Goal: Information Seeking & Learning: Learn about a topic

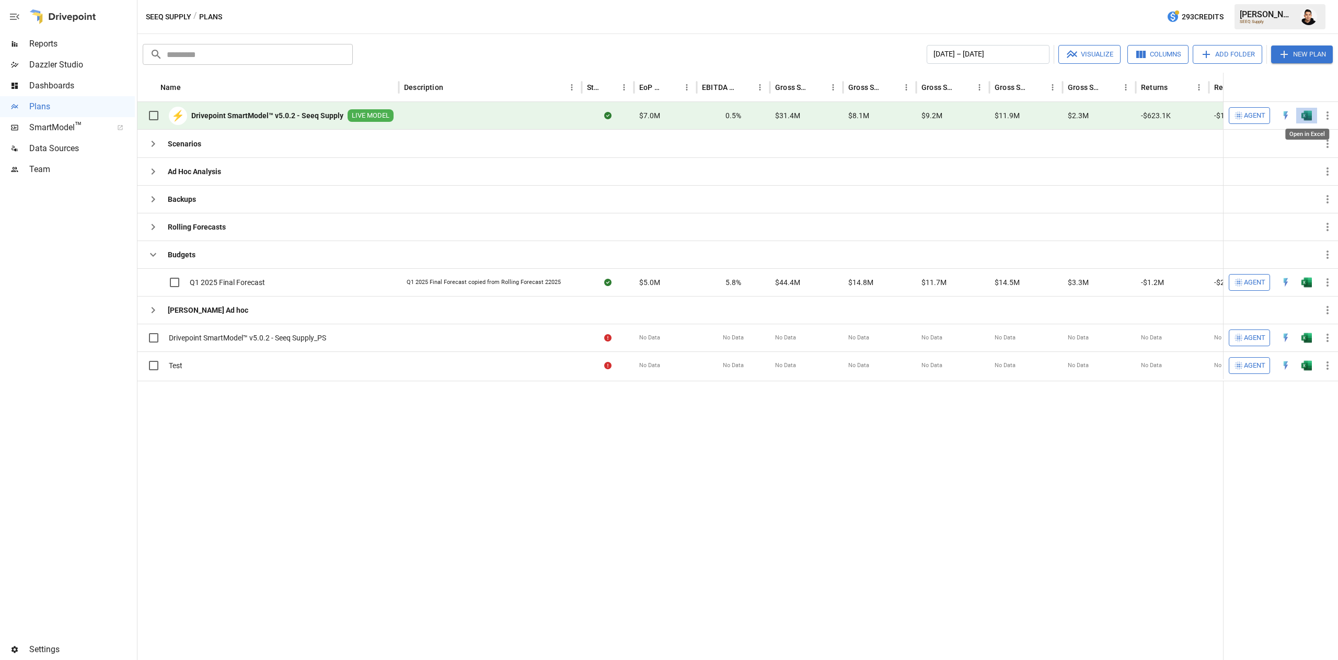
click at [1308, 117] on img "Open in Excel" at bounding box center [1307, 115] width 10 height 10
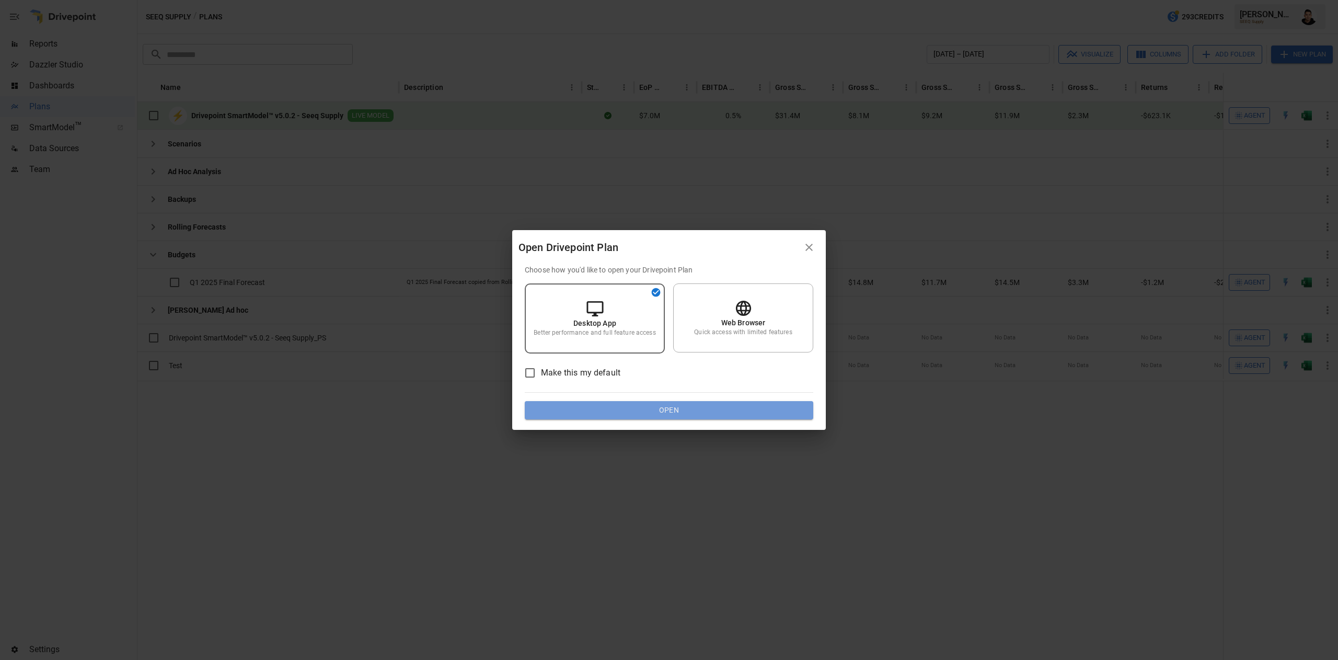
click at [695, 408] on button "Open" at bounding box center [669, 410] width 289 height 19
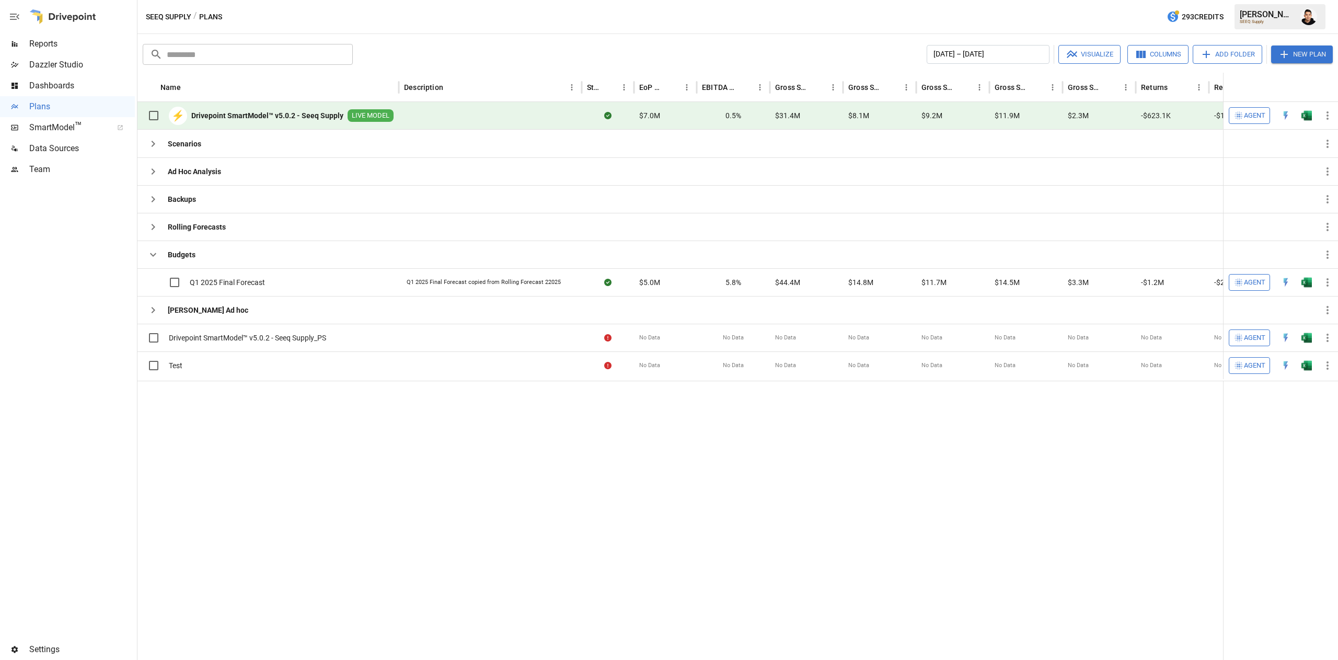
click at [71, 49] on span "Reports" at bounding box center [82, 44] width 106 height 13
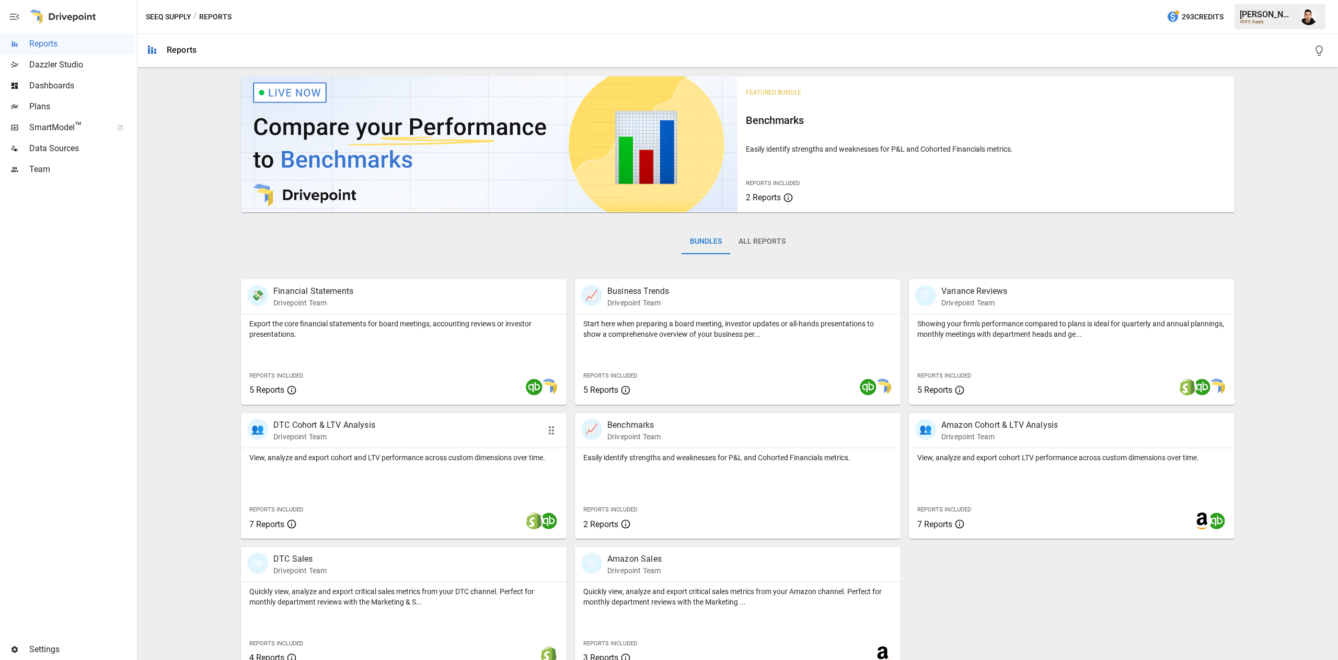
click at [459, 467] on div "View, analyze and export cohort and LTV performance across custom dimensions ov…" at bounding box center [404, 493] width 326 height 90
click at [406, 617] on div "Quickly view, analyze and export critical sales metrics from your DTC channel. …" at bounding box center [404, 627] width 326 height 90
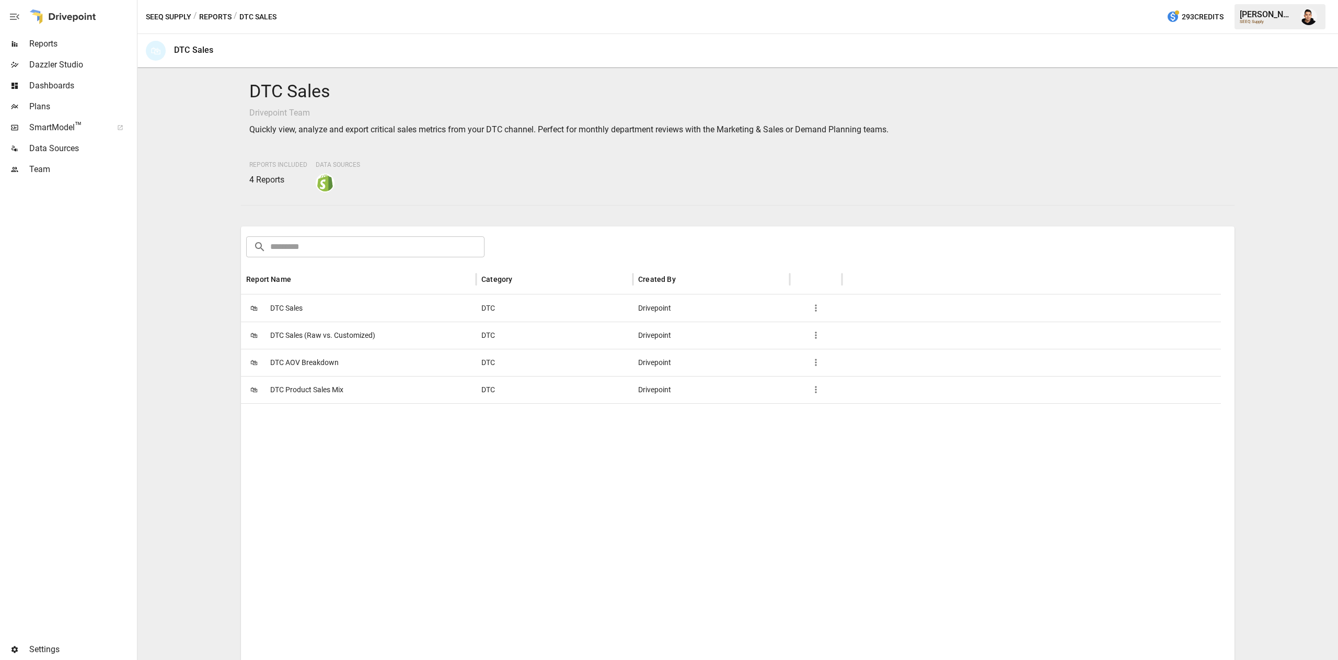
click at [310, 355] on span "DTC AOV Breakdown" at bounding box center [304, 362] width 68 height 27
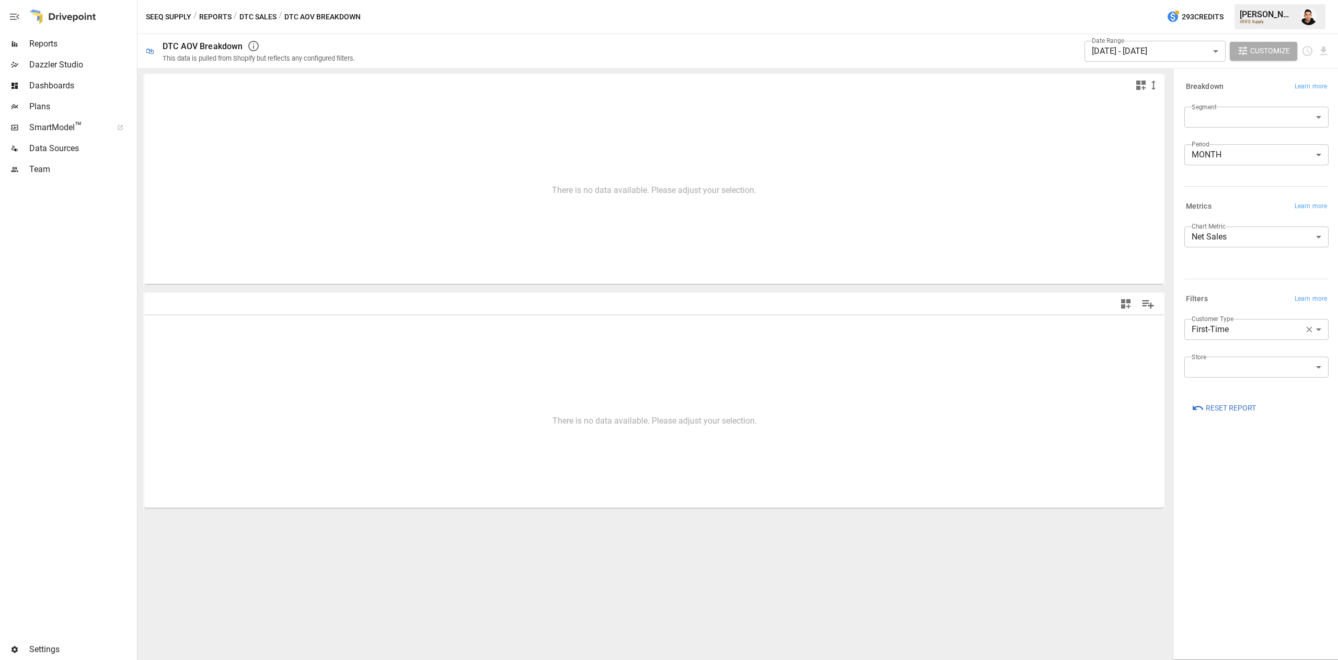
type input "**********"
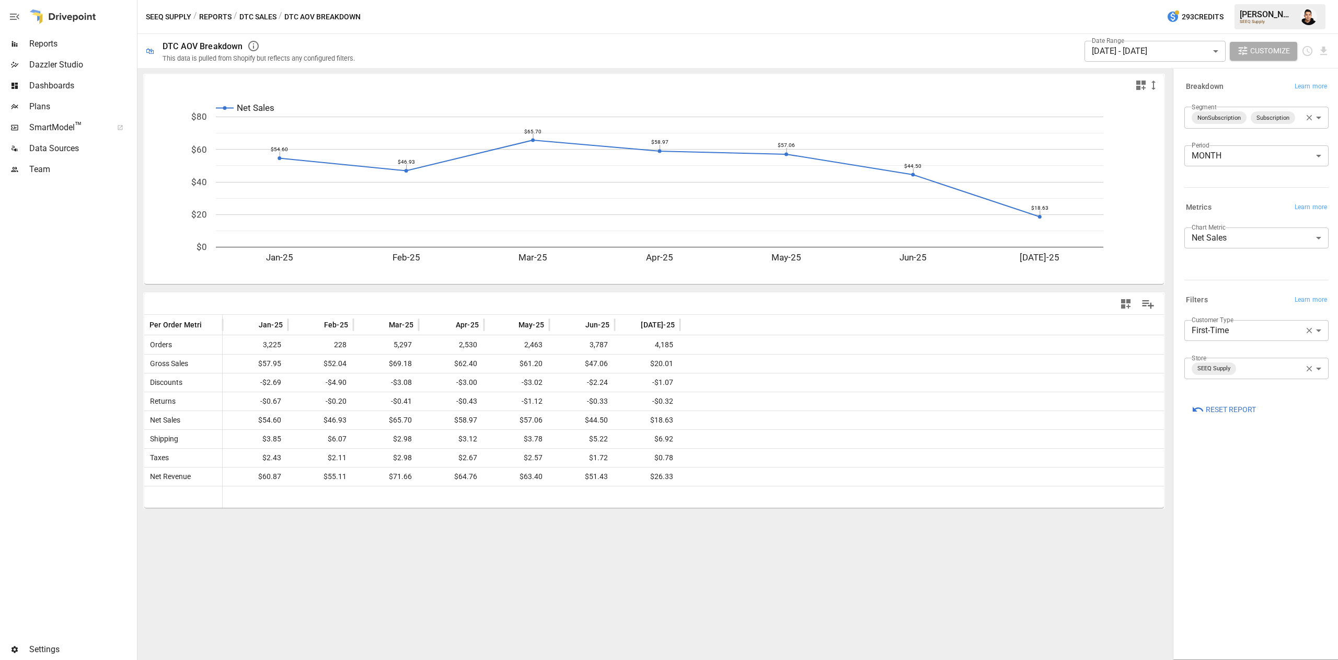
click at [1306, 328] on icon "button" at bounding box center [1309, 330] width 9 height 9
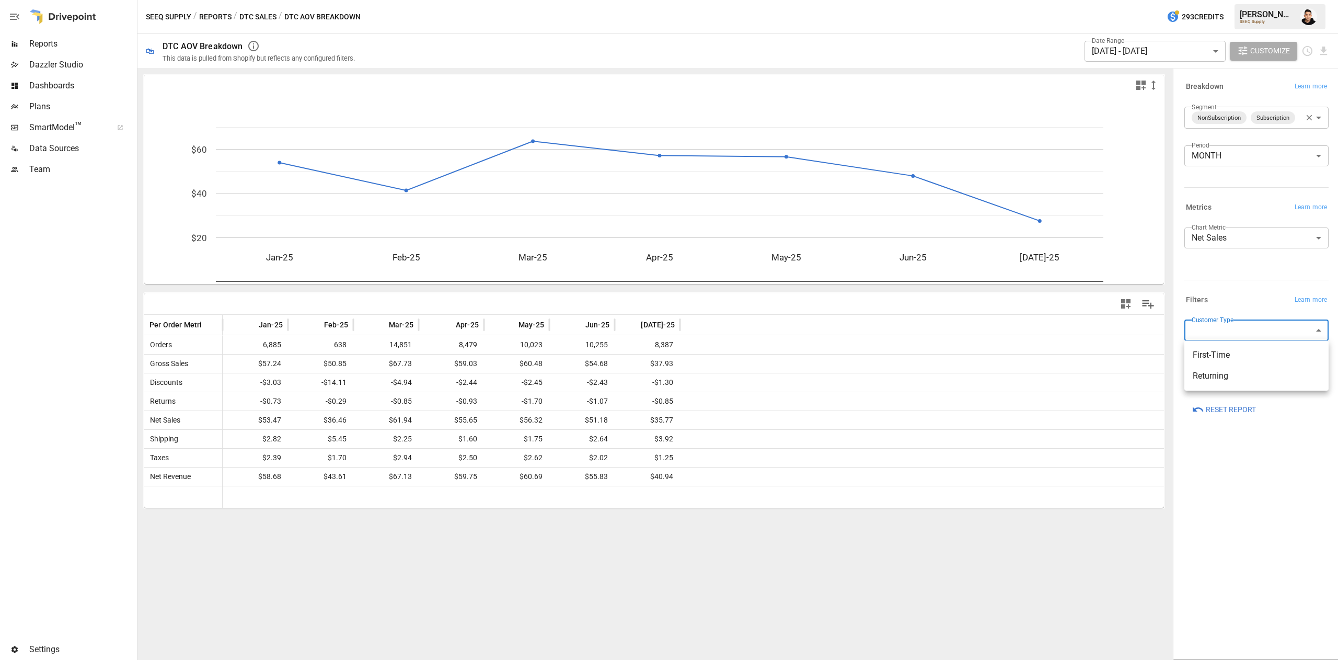
click at [1285, 0] on body "**********" at bounding box center [669, 0] width 1338 height 0
click at [1233, 258] on div at bounding box center [669, 330] width 1338 height 660
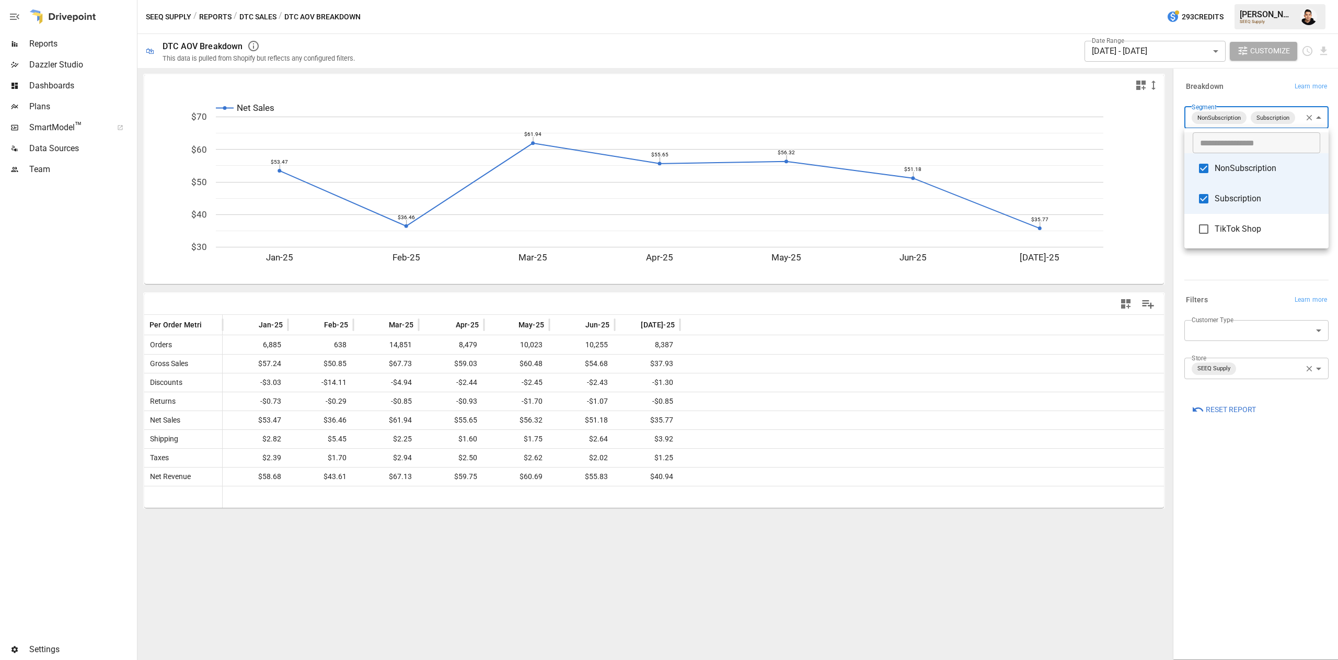
click at [1258, 0] on body "Reports Dazzler Studio Dashboards Plans SmartModel ™ Data Sources Team Settings…" at bounding box center [669, 0] width 1338 height 0
click at [1246, 295] on div at bounding box center [669, 330] width 1338 height 660
click at [1251, 0] on body "Reports Dazzler Studio Dashboards Plans SmartModel ™ Data Sources Team Settings…" at bounding box center [669, 0] width 1338 height 0
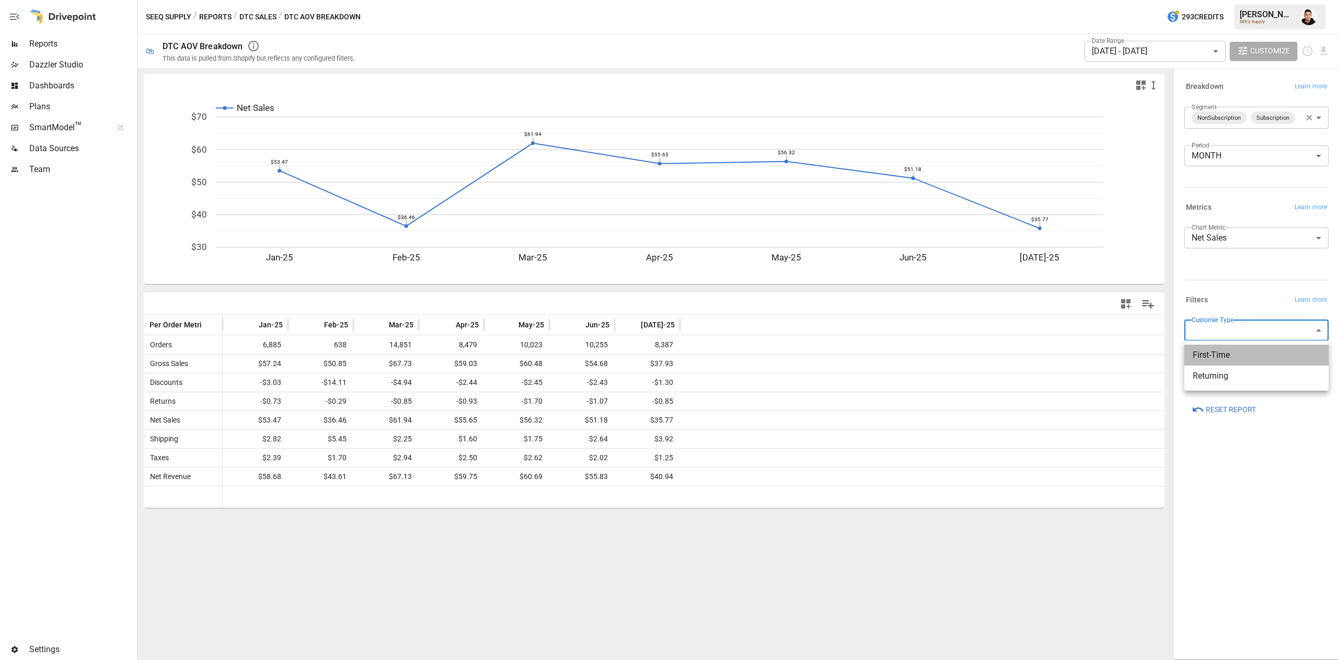
click at [1240, 352] on span "First-Time" at bounding box center [1257, 355] width 128 height 13
type input "**********"
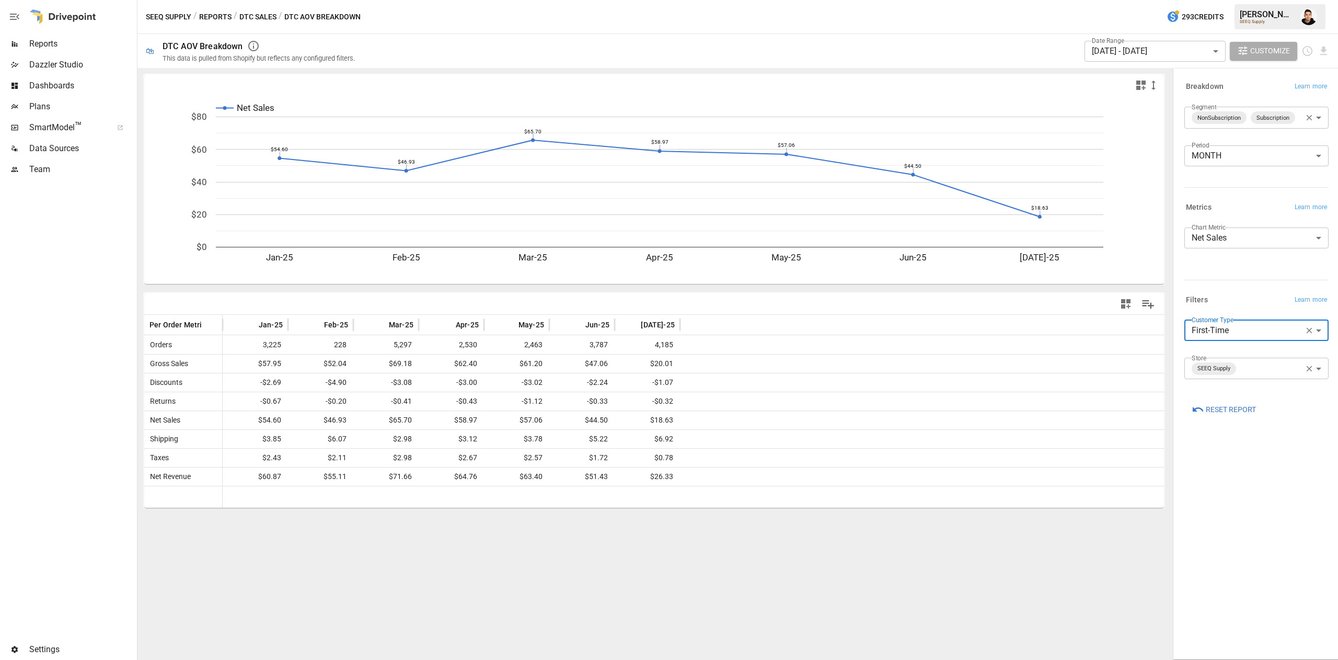
click at [1245, 0] on body "Reports Dazzler Studio Dashboards Plans SmartModel ™ Data Sources Team Settings…" at bounding box center [669, 0] width 1338 height 0
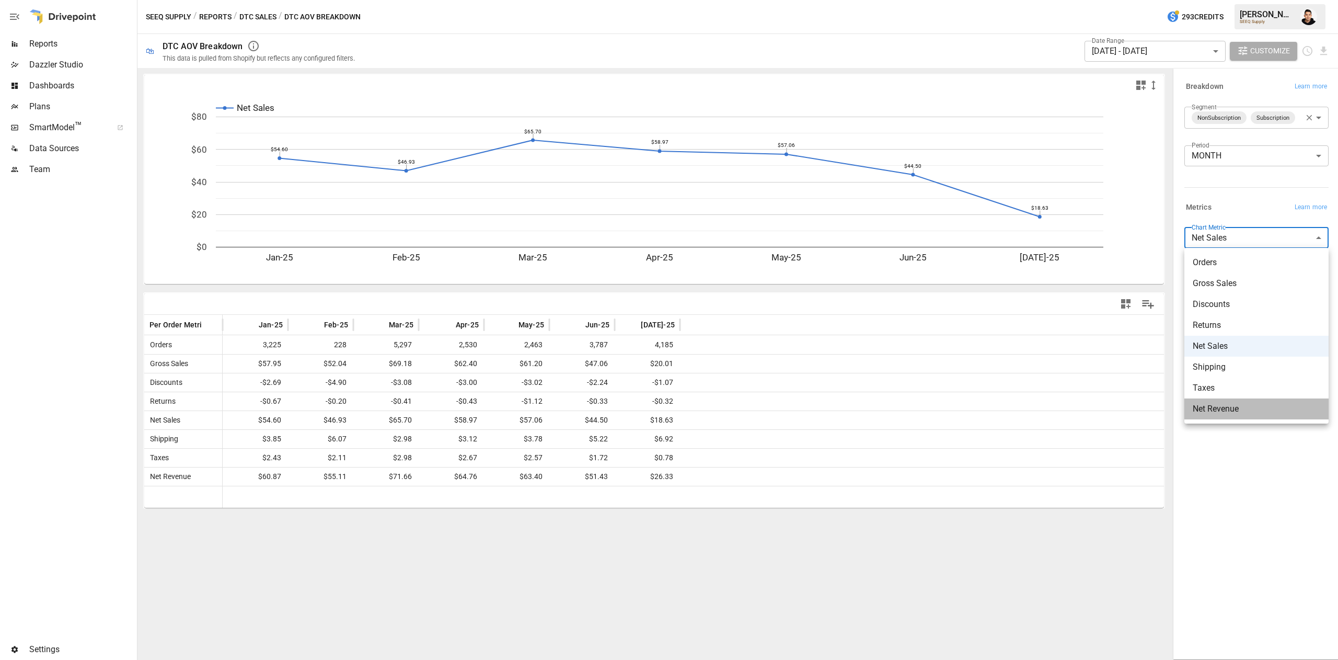
click at [1224, 406] on span "Net Revenue" at bounding box center [1257, 409] width 128 height 13
type input "**********"
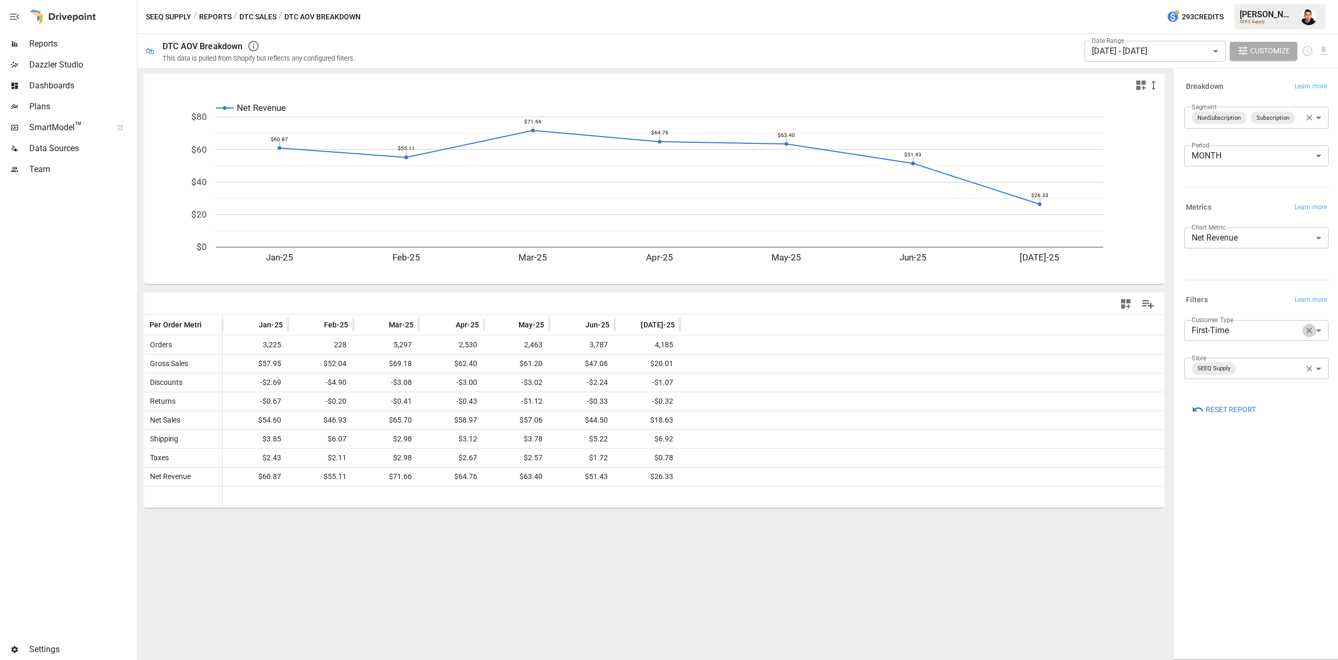
click at [1306, 336] on button "button" at bounding box center [1310, 331] width 14 height 14
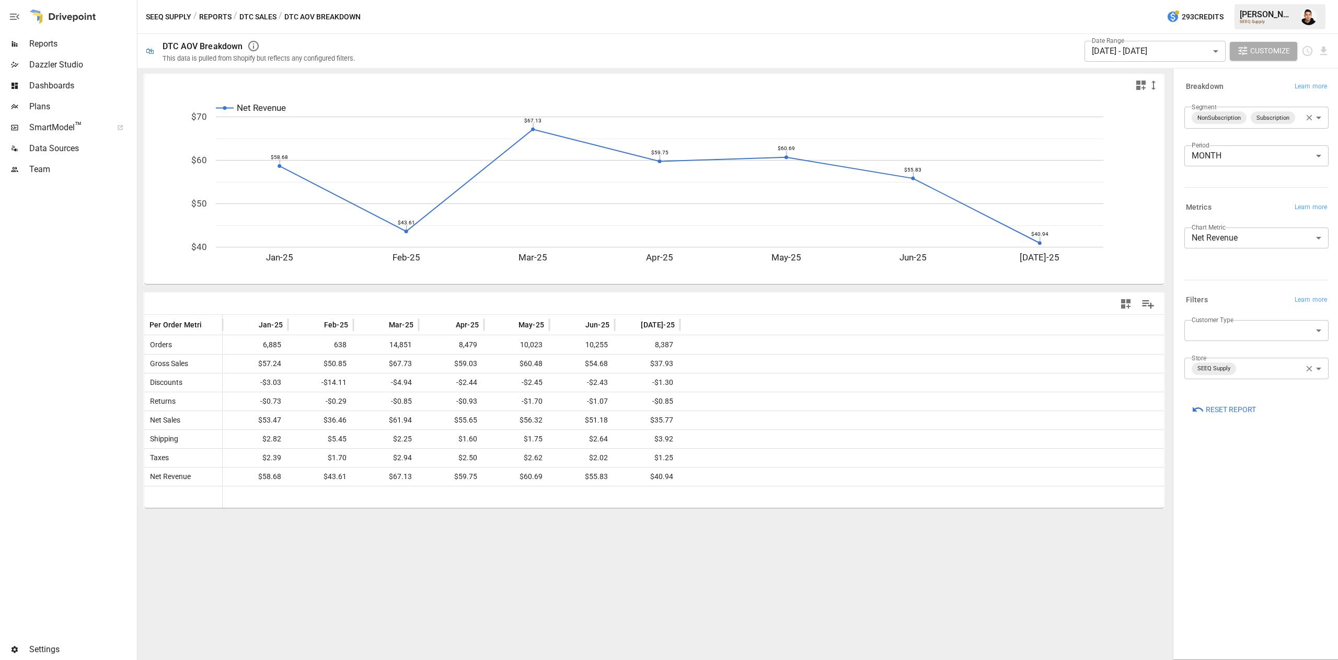
click at [254, 18] on button "DTC Sales" at bounding box center [257, 16] width 37 height 13
click at [216, 14] on button "Reports" at bounding box center [215, 16] width 32 height 13
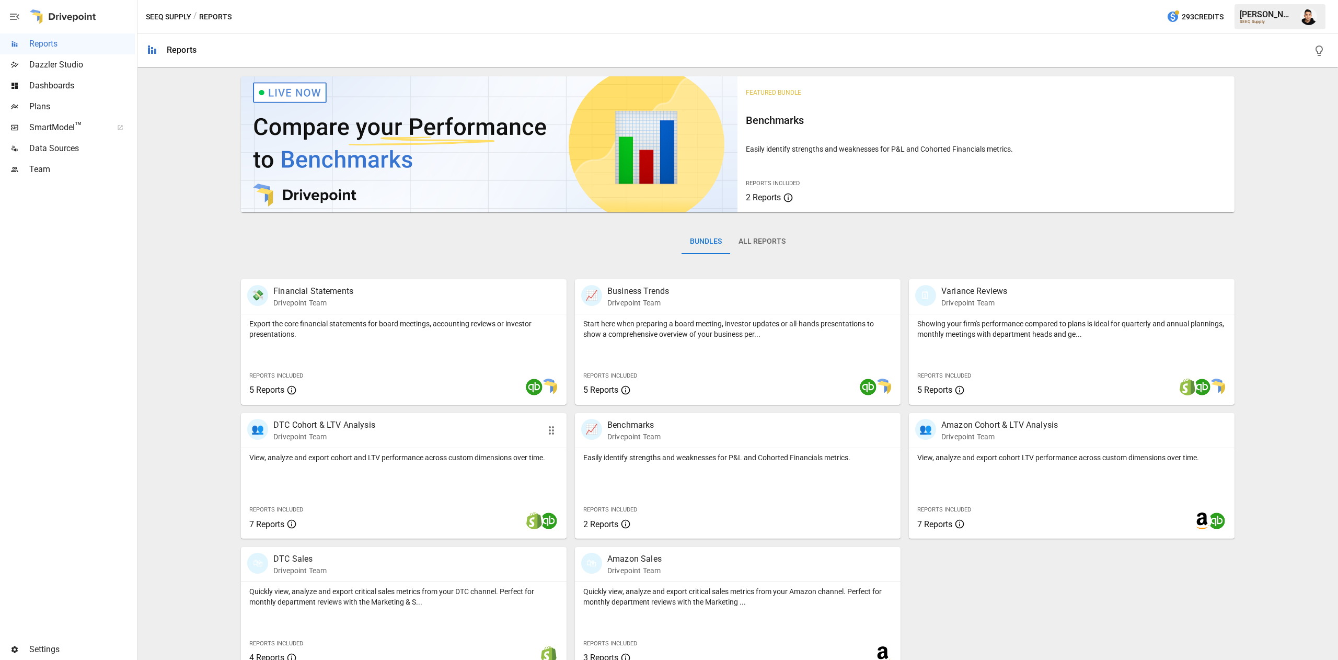
click at [364, 429] on p "DTC Cohort & LTV Analysis" at bounding box center [324, 425] width 102 height 13
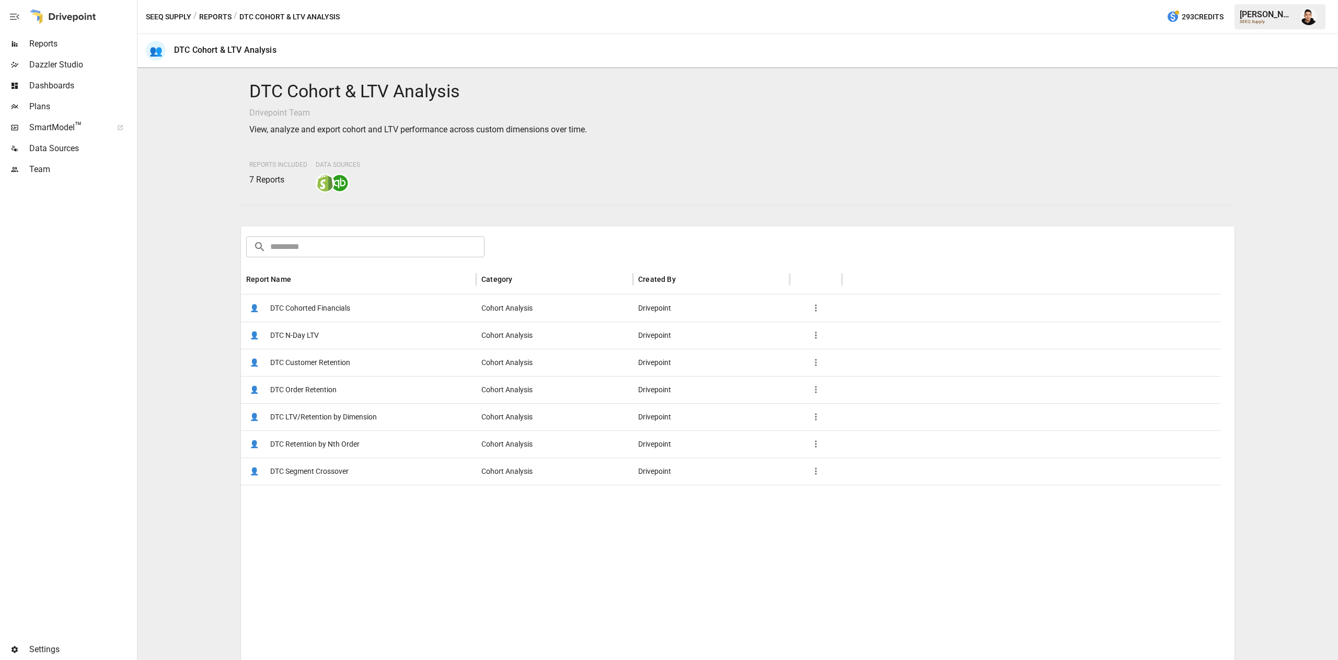
click at [354, 382] on div "👤 DTC Order Retention" at bounding box center [358, 389] width 235 height 27
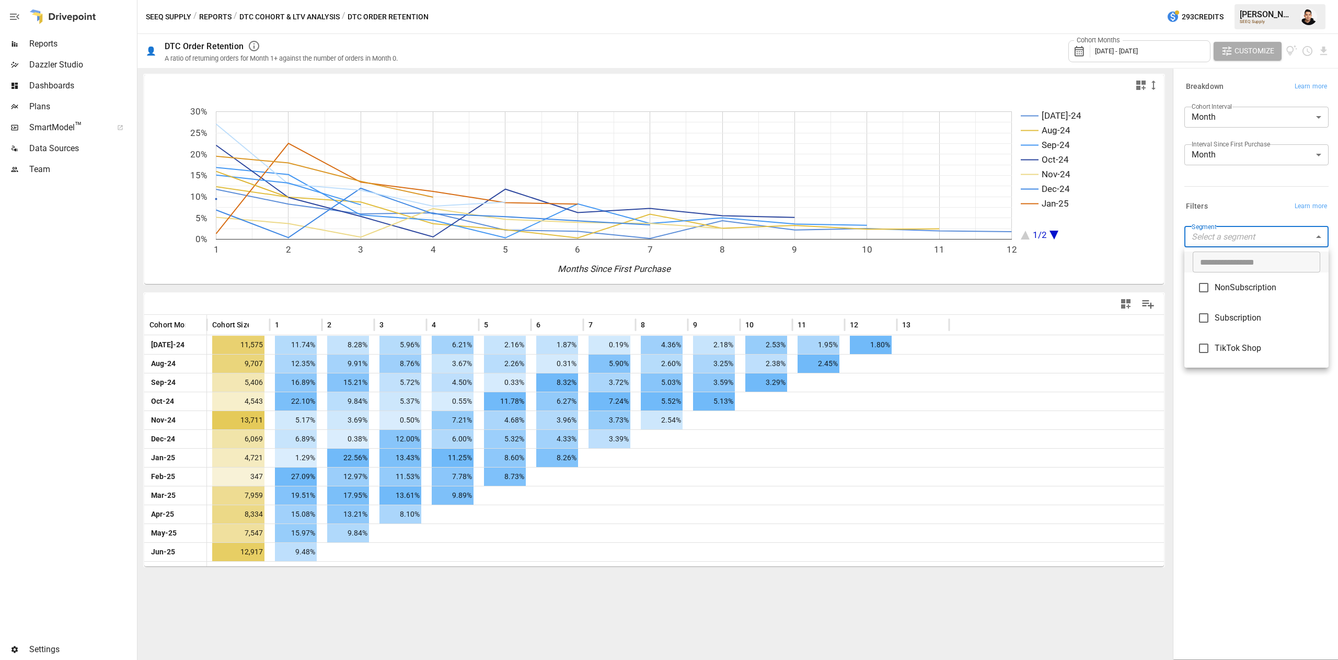
click at [1261, 0] on body "Reports Dazzler Studio Dashboards Plans SmartModel ™ Data Sources Team Settings…" at bounding box center [669, 0] width 1338 height 0
click at [1230, 296] on li "NonSubscription" at bounding box center [1257, 287] width 144 height 30
click at [1230, 333] on li "Subscription" at bounding box center [1257, 318] width 144 height 30
type input "**********"
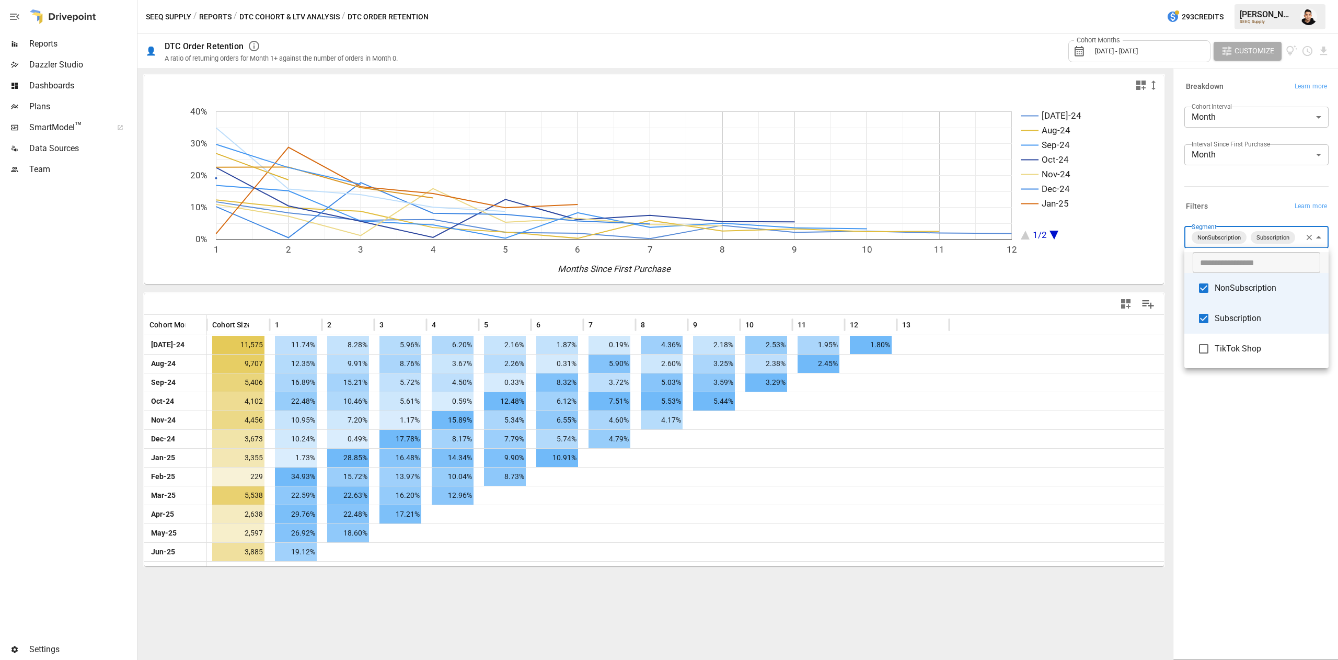
click at [1255, 432] on div at bounding box center [669, 330] width 1338 height 660
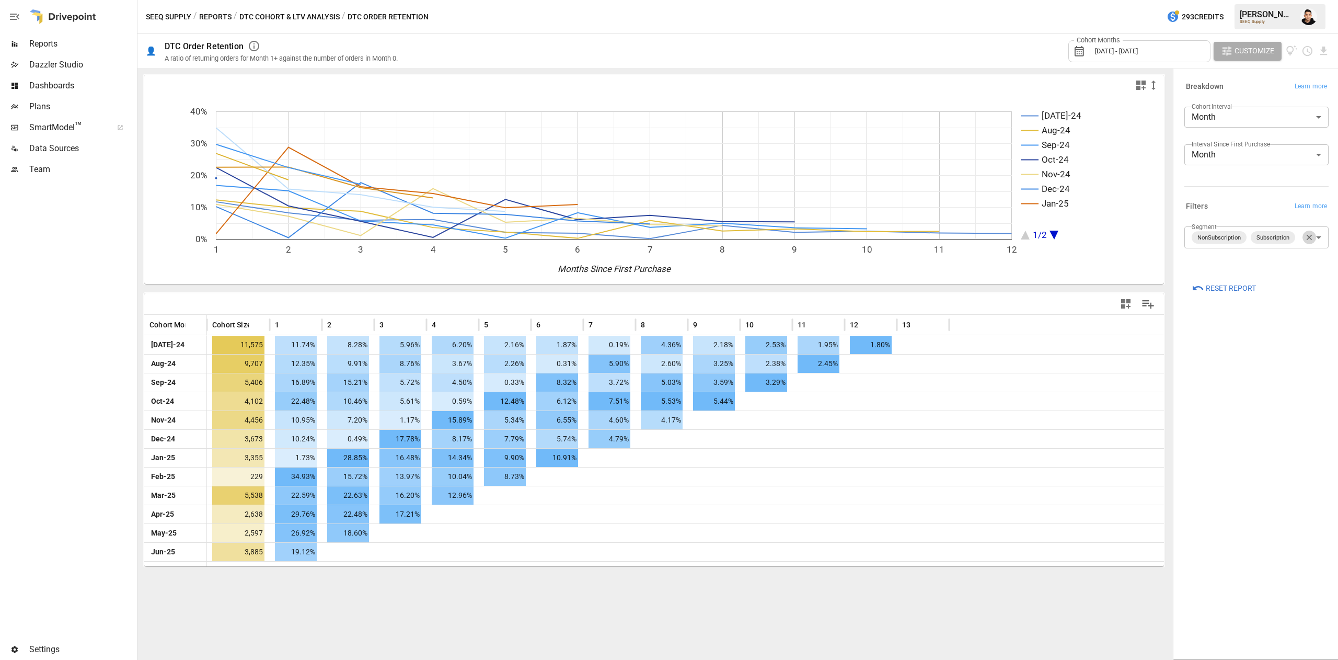
click at [1316, 237] on button "button" at bounding box center [1310, 238] width 14 height 14
click at [1276, 0] on body "Reports Dazzler Studio Dashboards Plans SmartModel ™ Data Sources Team Settings…" at bounding box center [669, 0] width 1338 height 0
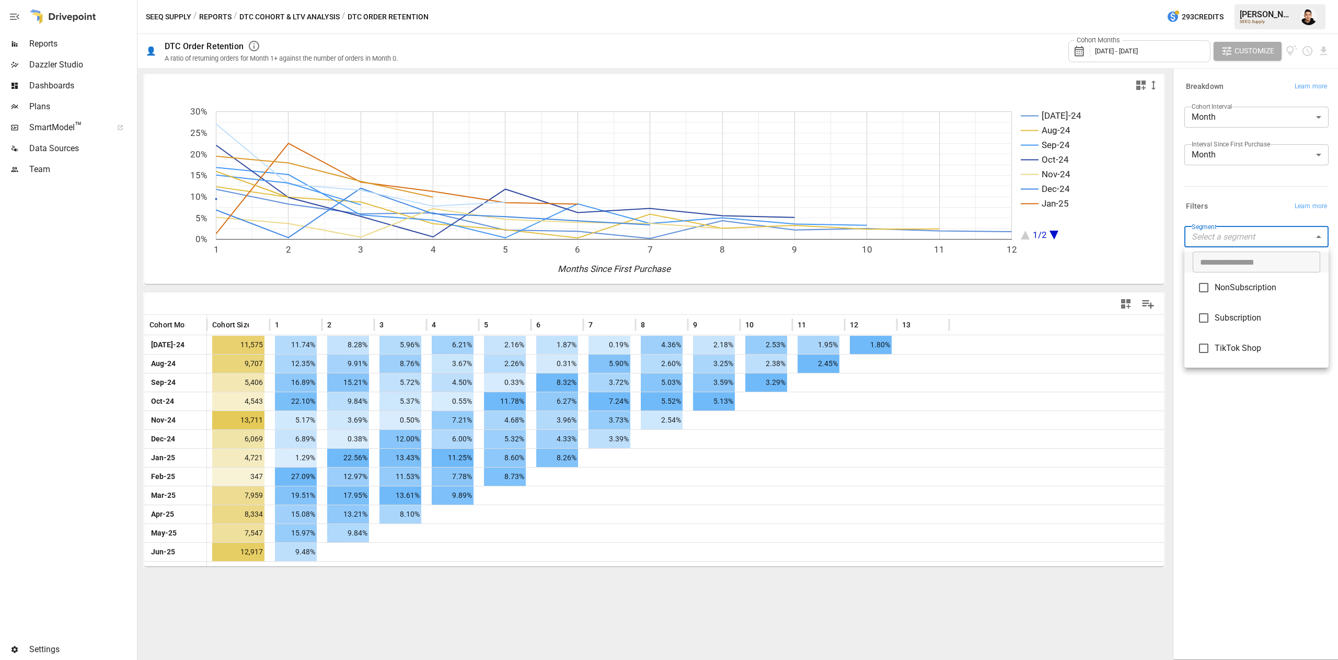
click at [1218, 290] on span "NonSubscription" at bounding box center [1268, 287] width 106 height 13
type input "**********"
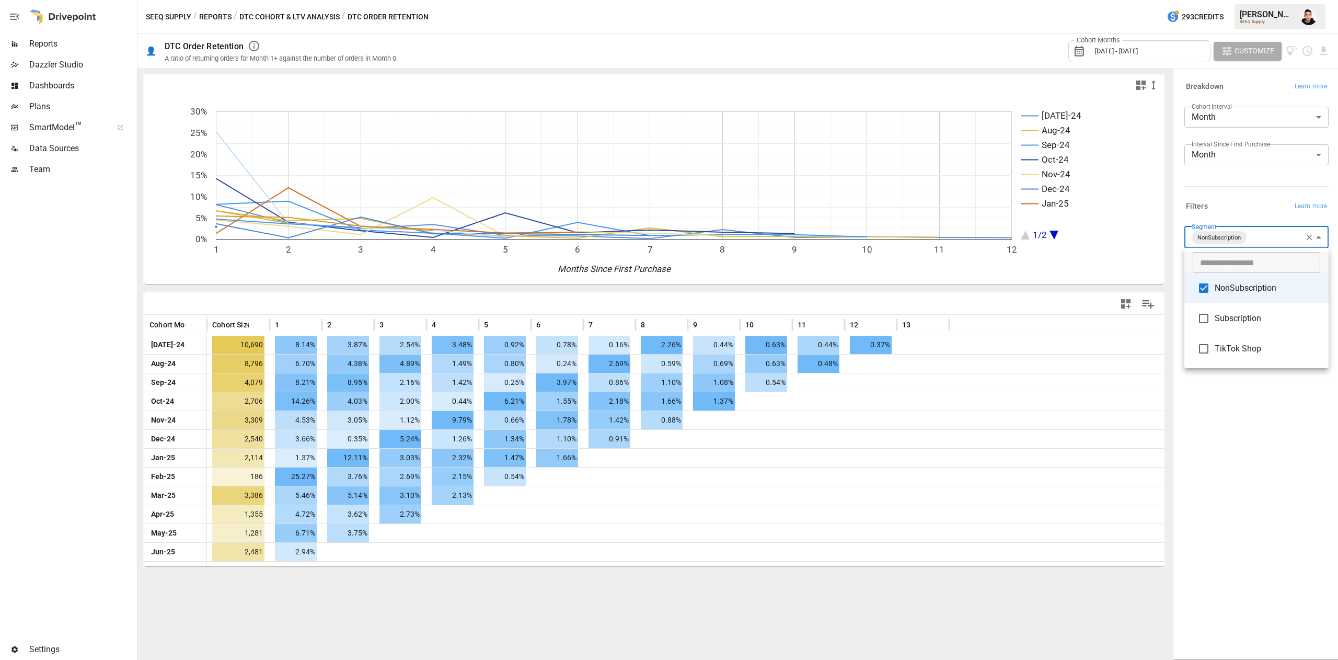
click at [1232, 313] on span "Subscription" at bounding box center [1268, 318] width 106 height 13
click at [1226, 283] on span "NonSubscription" at bounding box center [1268, 288] width 106 height 13
type input "**********"
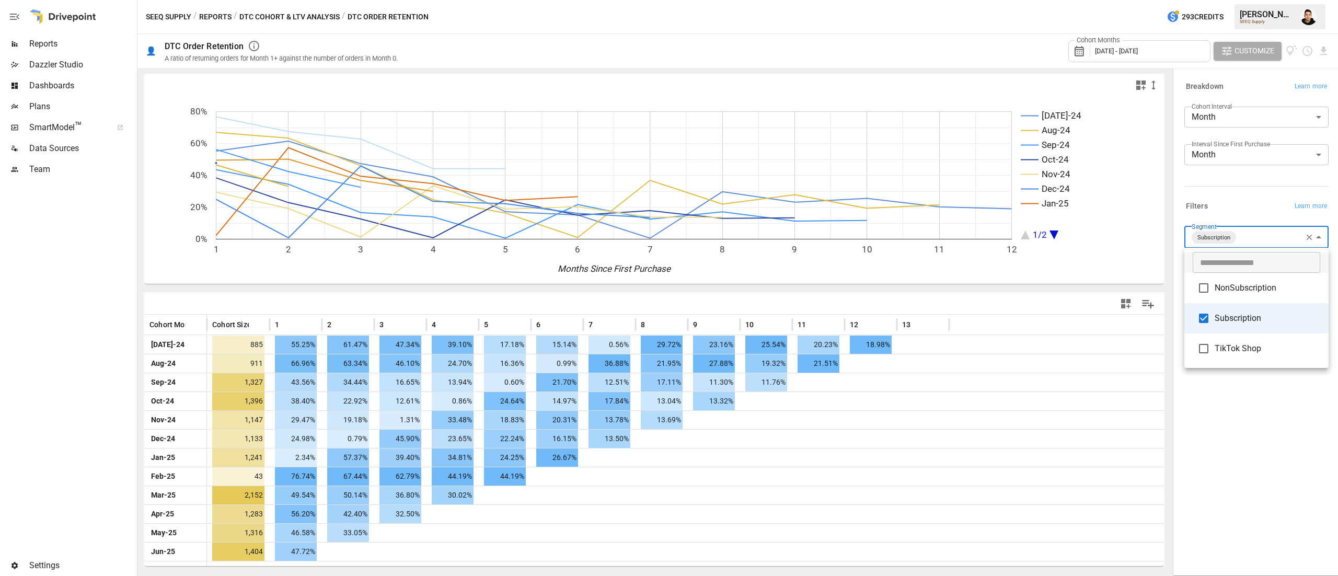
click at [1306, 14] on div at bounding box center [669, 288] width 1338 height 576
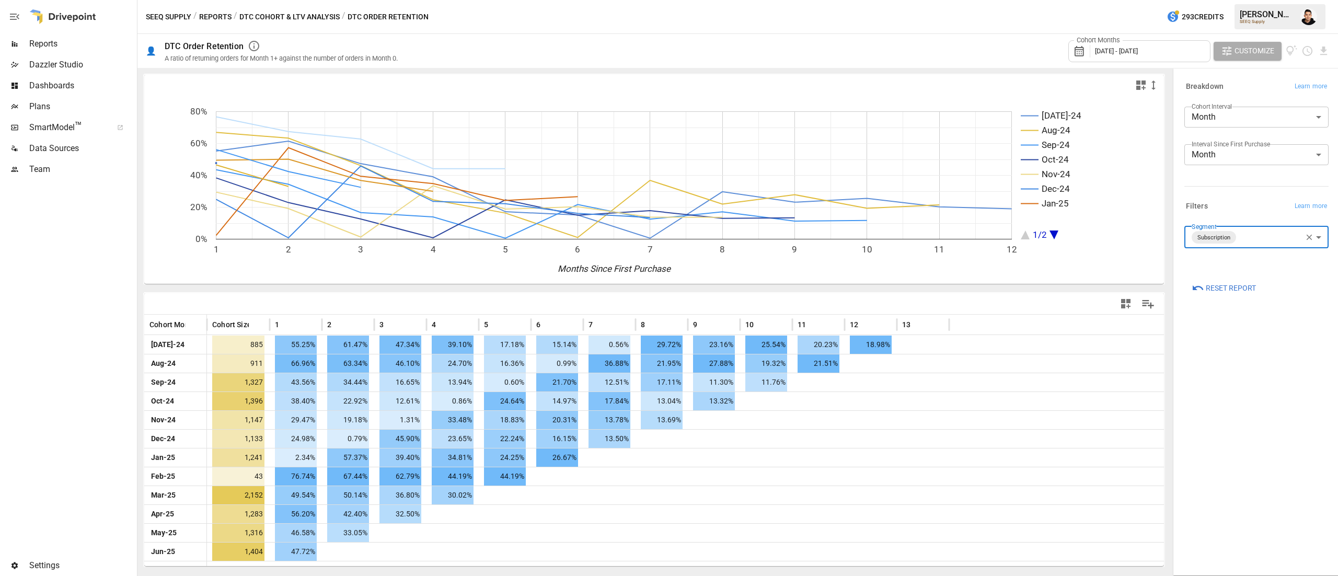
click at [1306, 21] on img "Francisco Sanchez" at bounding box center [1309, 16] width 17 height 17
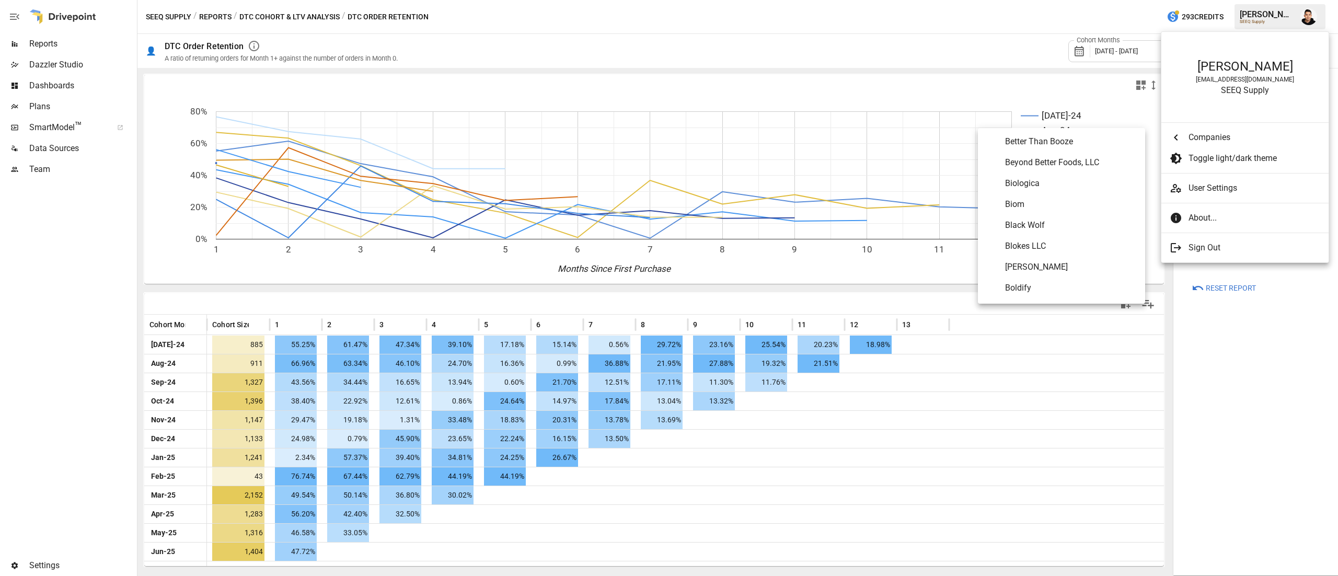
scroll to position [483, 0]
click at [1046, 271] on span "[PERSON_NAME]" at bounding box center [1071, 266] width 132 height 13
